Goal: Contribute content

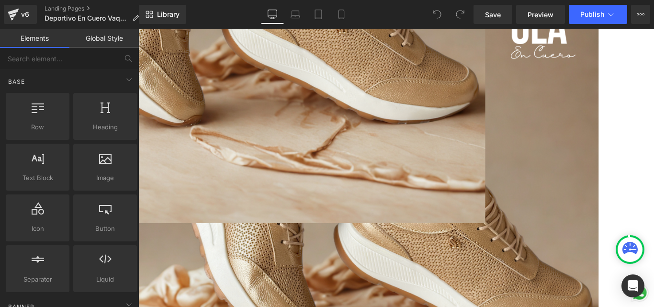
scroll to position [192, 0]
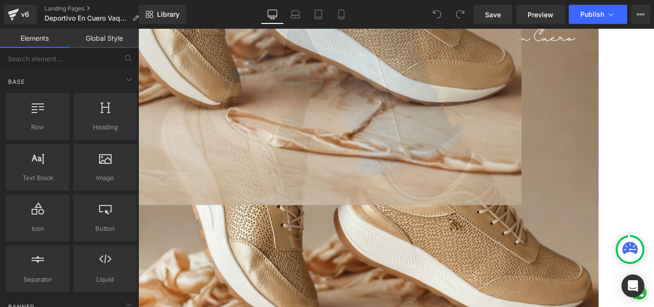
scroll to position [239, 0]
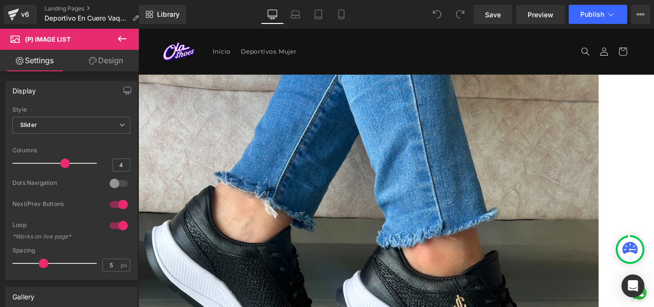
scroll to position [96, 0]
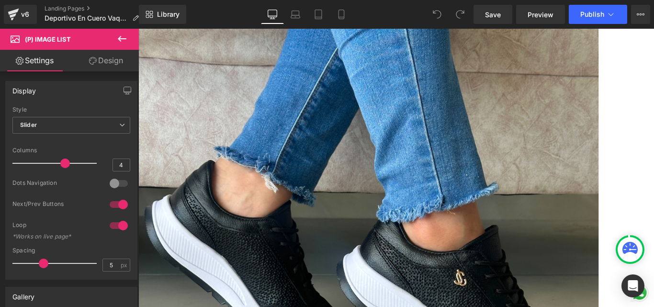
scroll to position [144, 0]
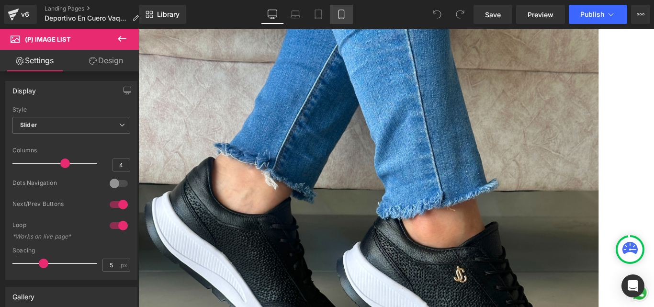
click at [346, 9] on link "Mobile" at bounding box center [341, 14] width 23 height 19
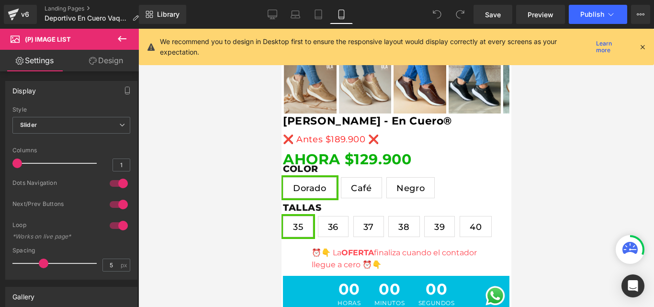
scroll to position [0, 0]
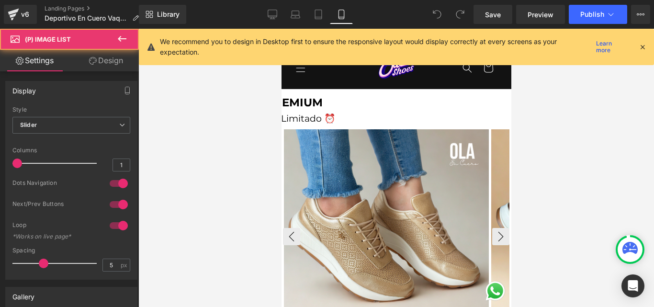
click at [386, 141] on img at bounding box center [386, 231] width 205 height 205
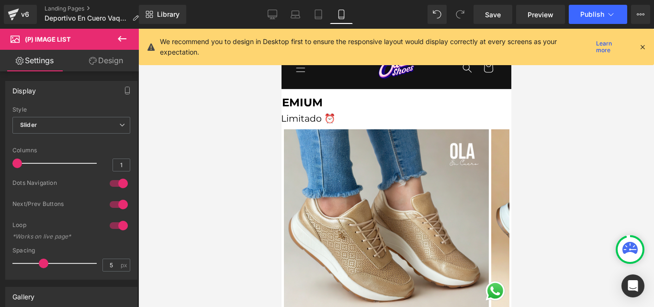
click at [281, 29] on span "Product" at bounding box center [281, 29] width 0 height 0
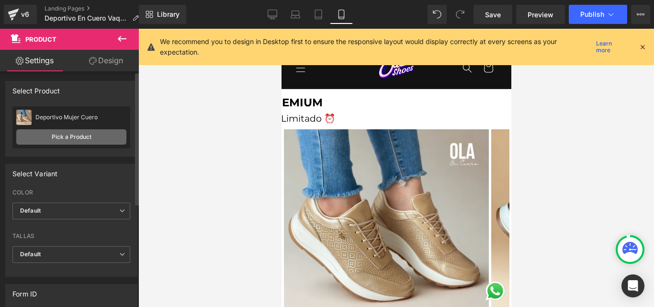
click at [45, 137] on link "Pick a Product" at bounding box center [71, 136] width 110 height 15
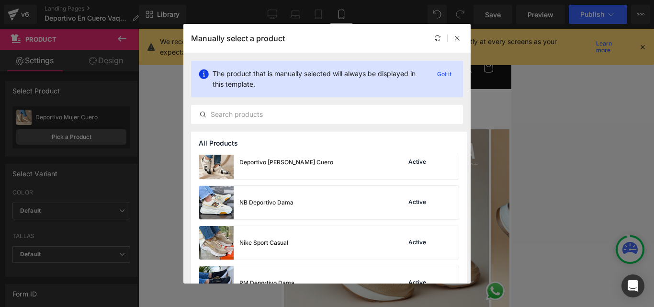
scroll to position [239, 0]
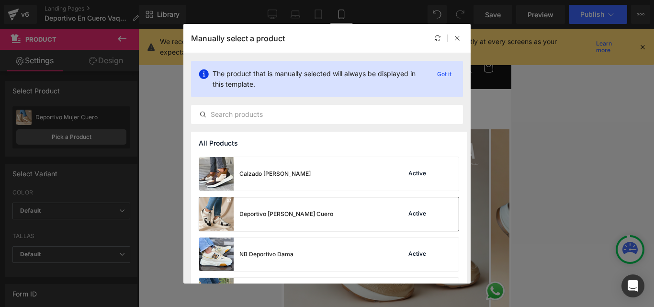
click at [440, 215] on div at bounding box center [446, 213] width 13 height 13
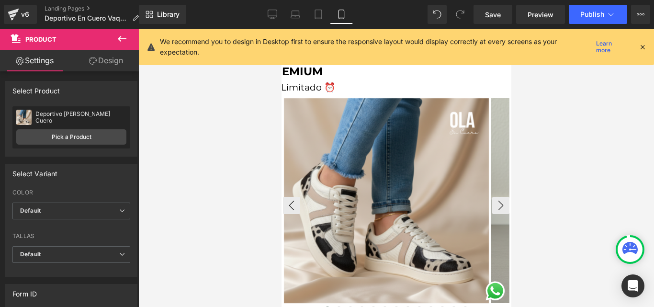
scroll to position [48, 0]
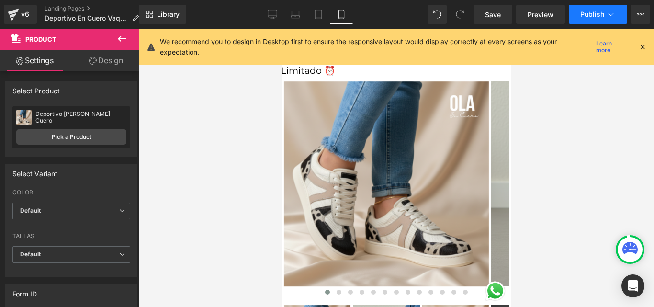
click at [592, 14] on span "Publish" at bounding box center [592, 15] width 24 height 8
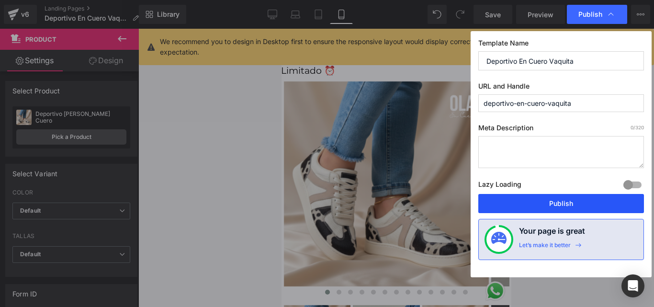
click at [572, 205] on button "Publish" at bounding box center [561, 203] width 166 height 19
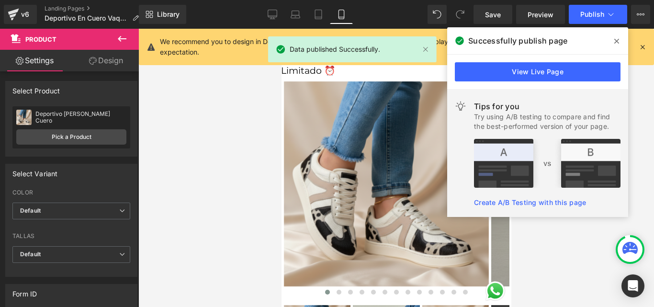
click at [616, 45] on icon at bounding box center [616, 41] width 5 height 8
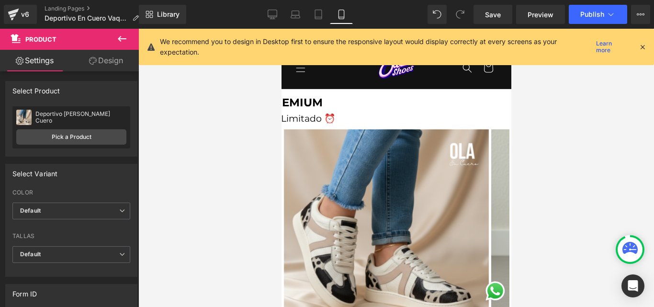
click at [569, 119] on div at bounding box center [396, 168] width 516 height 278
